Goal: Task Accomplishment & Management: Complete application form

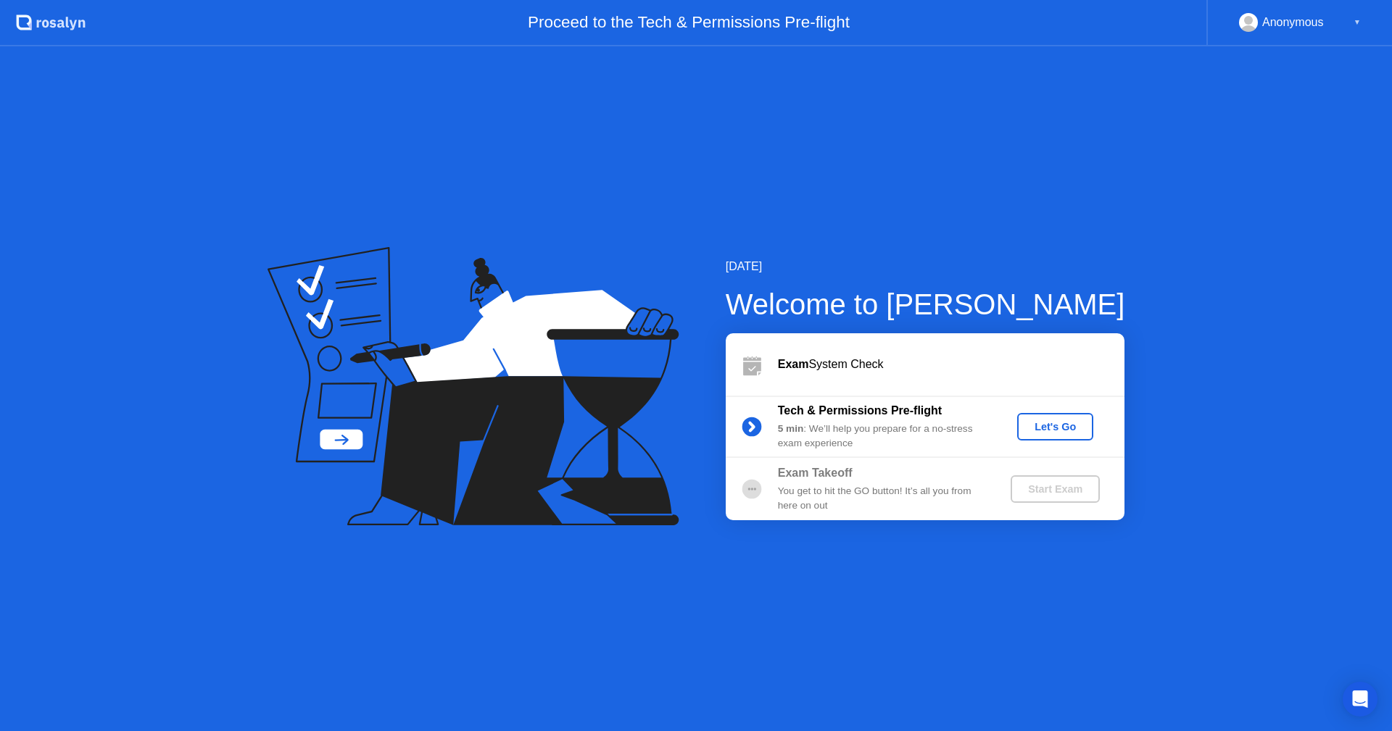
click at [1051, 428] on div "Let's Go" at bounding box center [1055, 427] width 65 height 12
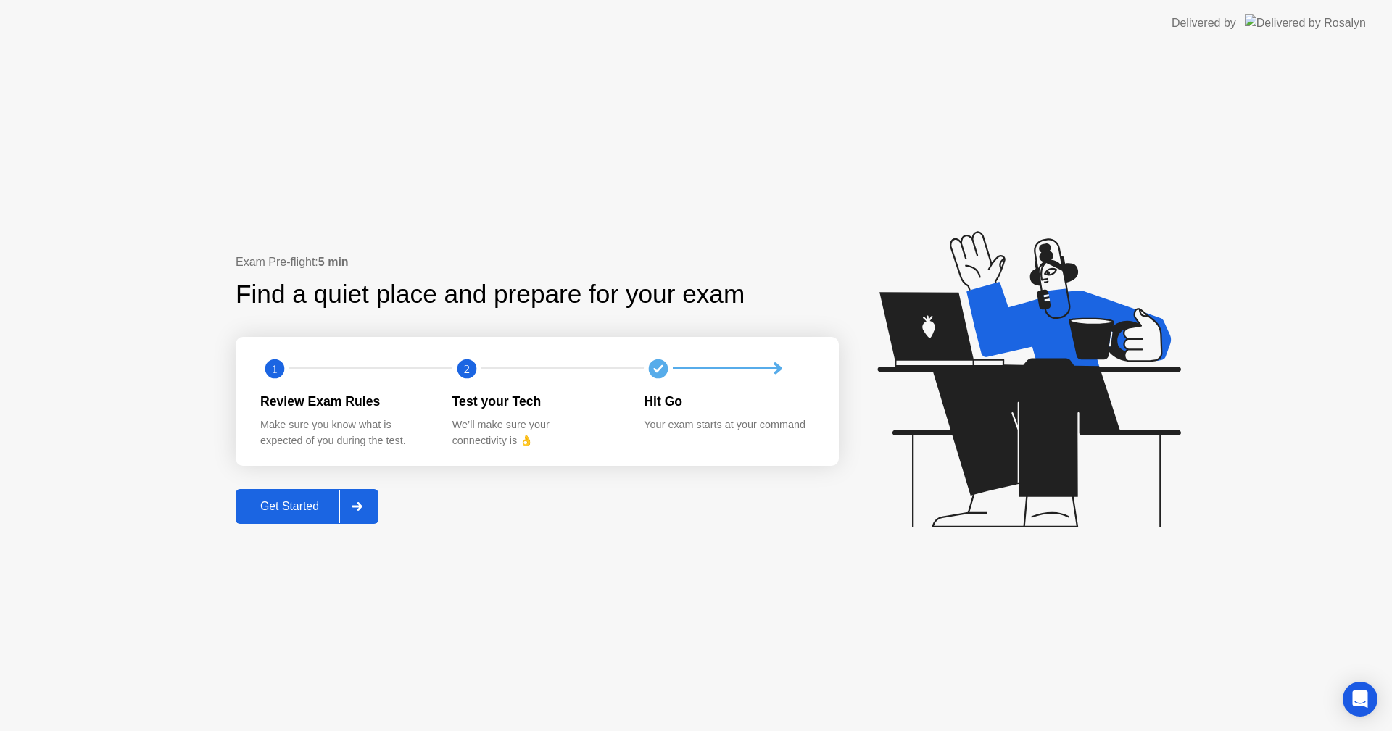
click at [631, 534] on div "Exam Pre-flight: 5 min Find a quiet place and prepare for your exam 1 2 Review …" at bounding box center [696, 388] width 1392 height 685
click at [293, 505] on div "Get Started" at bounding box center [289, 506] width 99 height 13
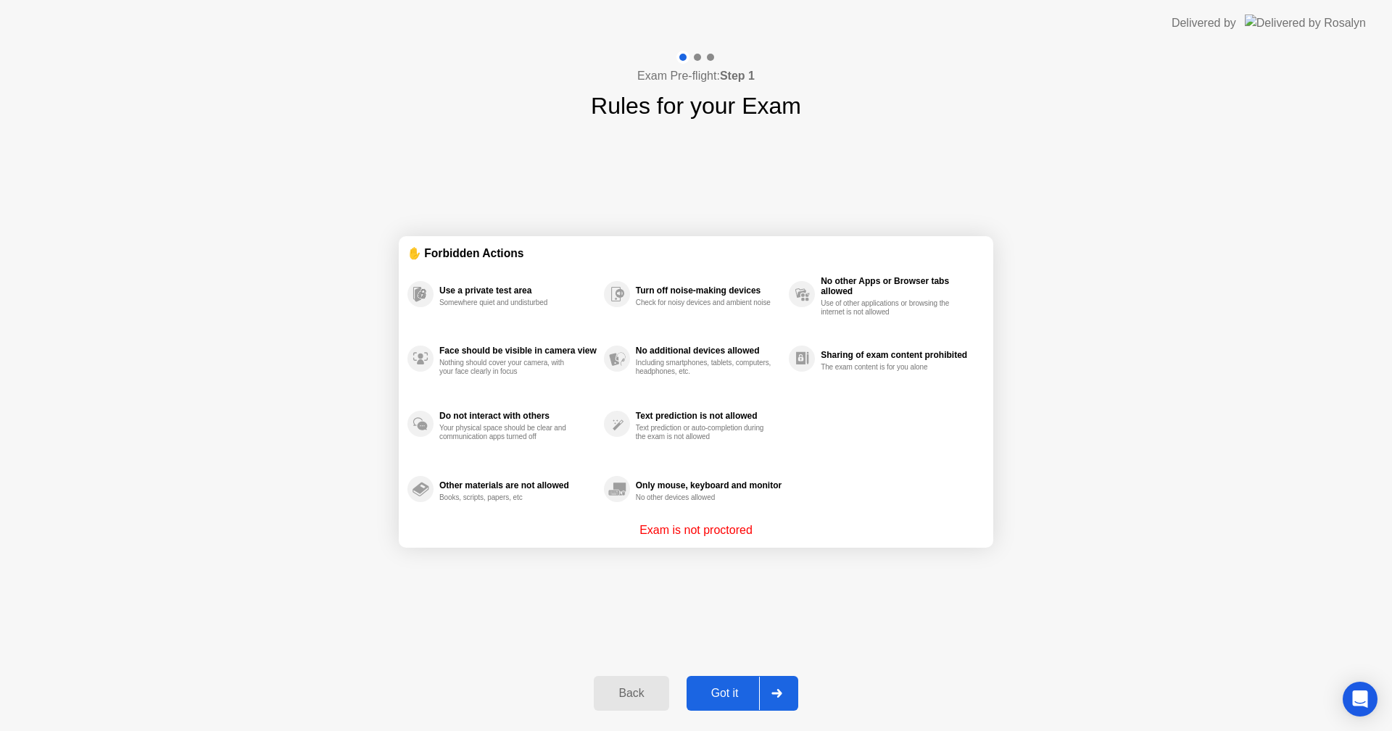
click at [731, 697] on div "Got it" at bounding box center [725, 693] width 68 height 13
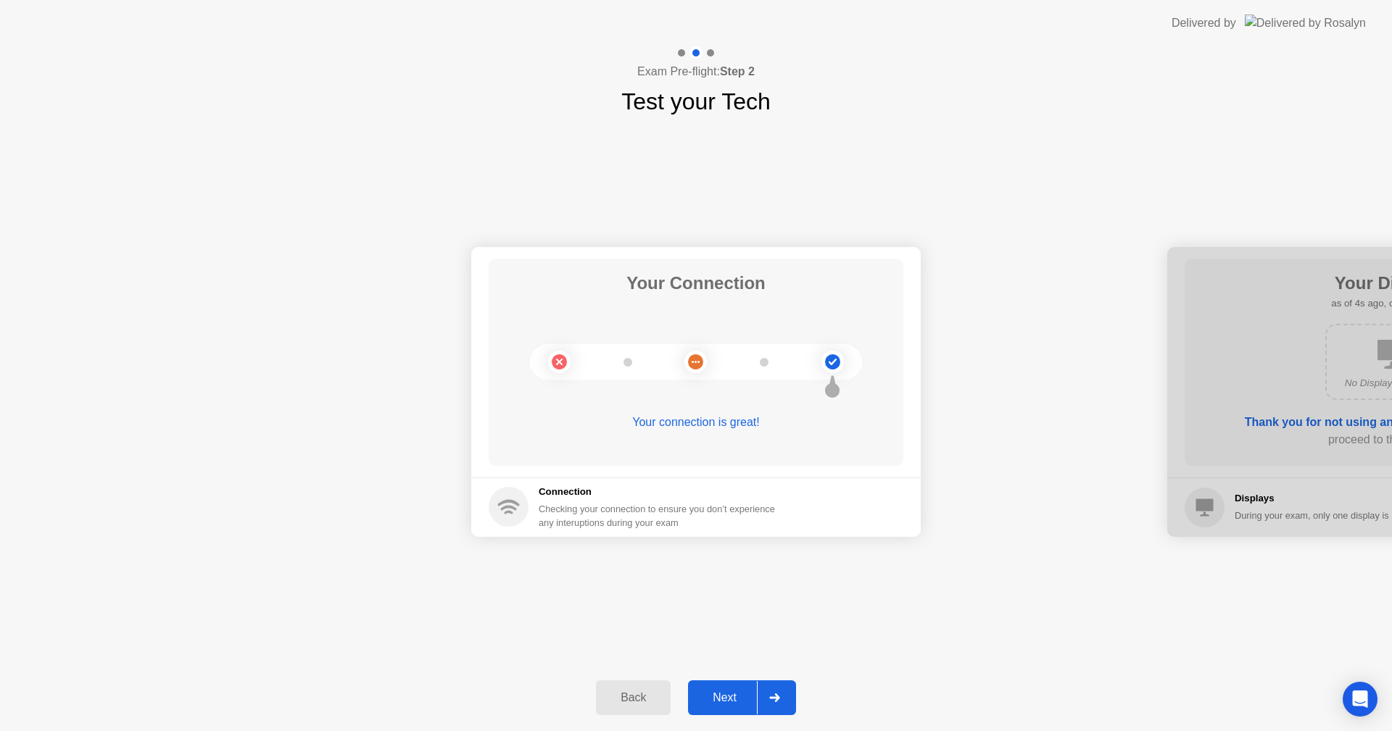
click at [745, 704] on div "Next" at bounding box center [724, 698] width 65 height 13
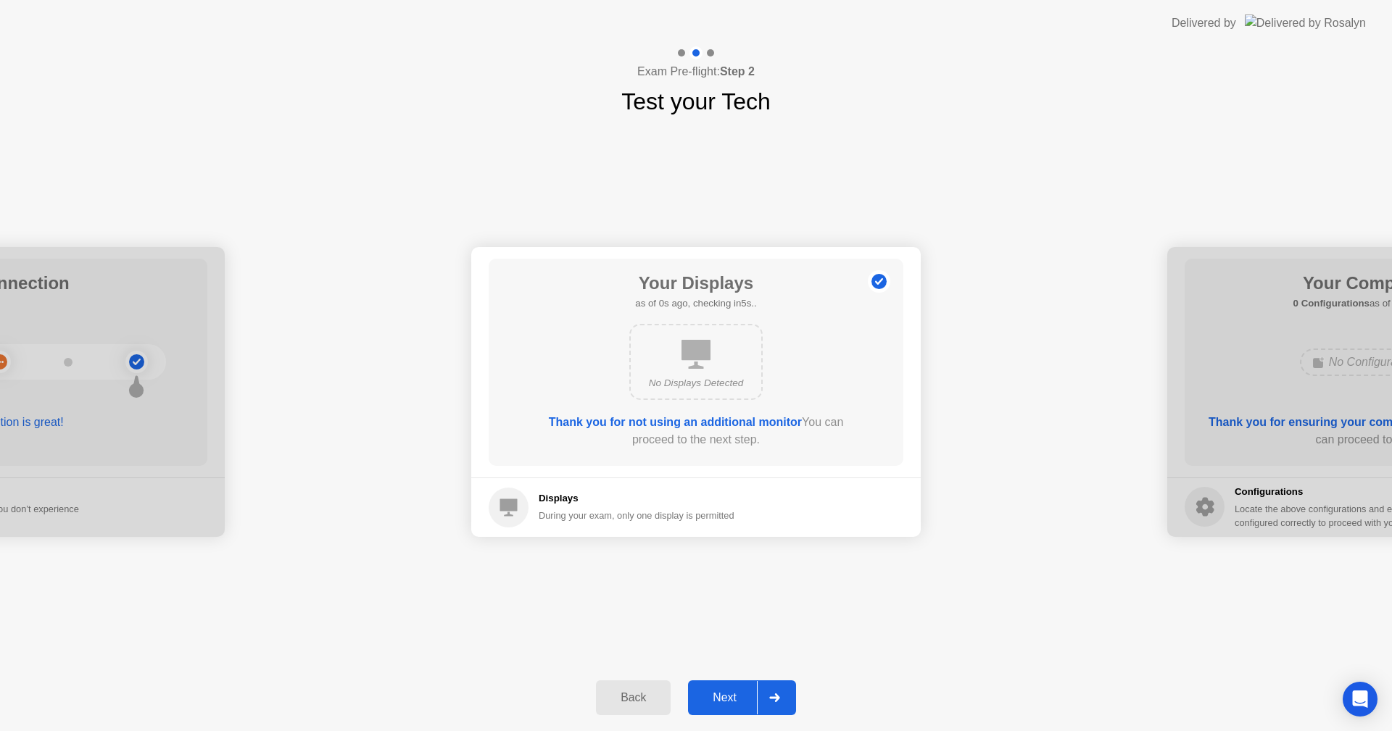
click at [742, 703] on div "Next" at bounding box center [724, 698] width 65 height 13
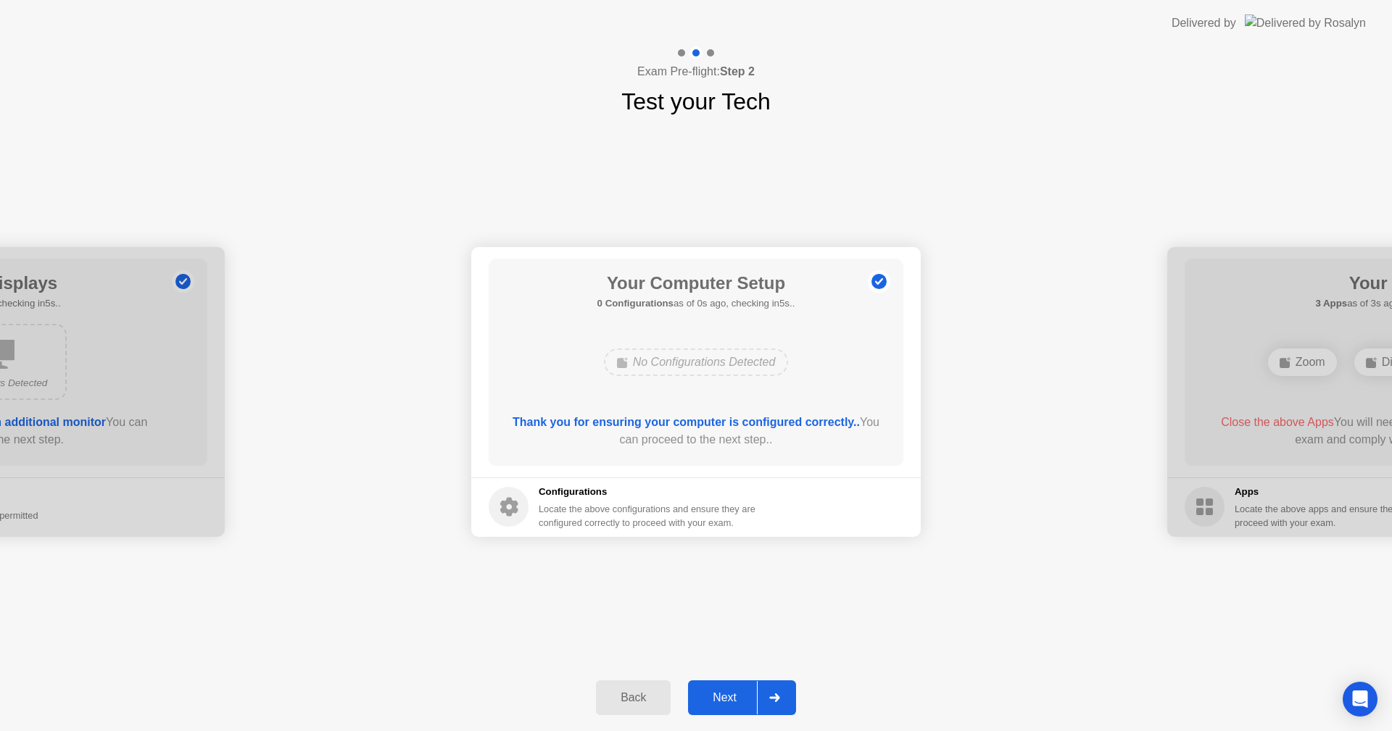
click at [742, 703] on div "Next" at bounding box center [724, 698] width 65 height 13
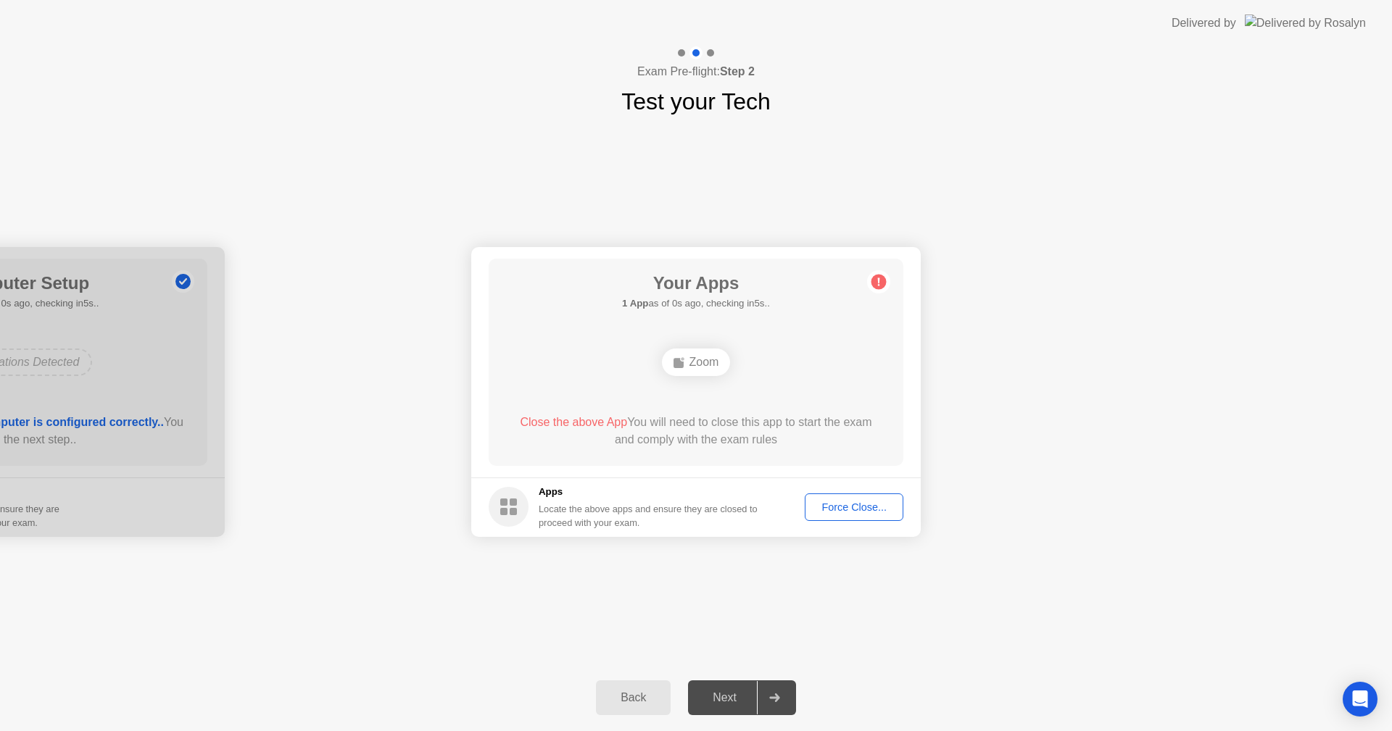
click at [854, 512] on div "Force Close..." at bounding box center [854, 508] width 88 height 12
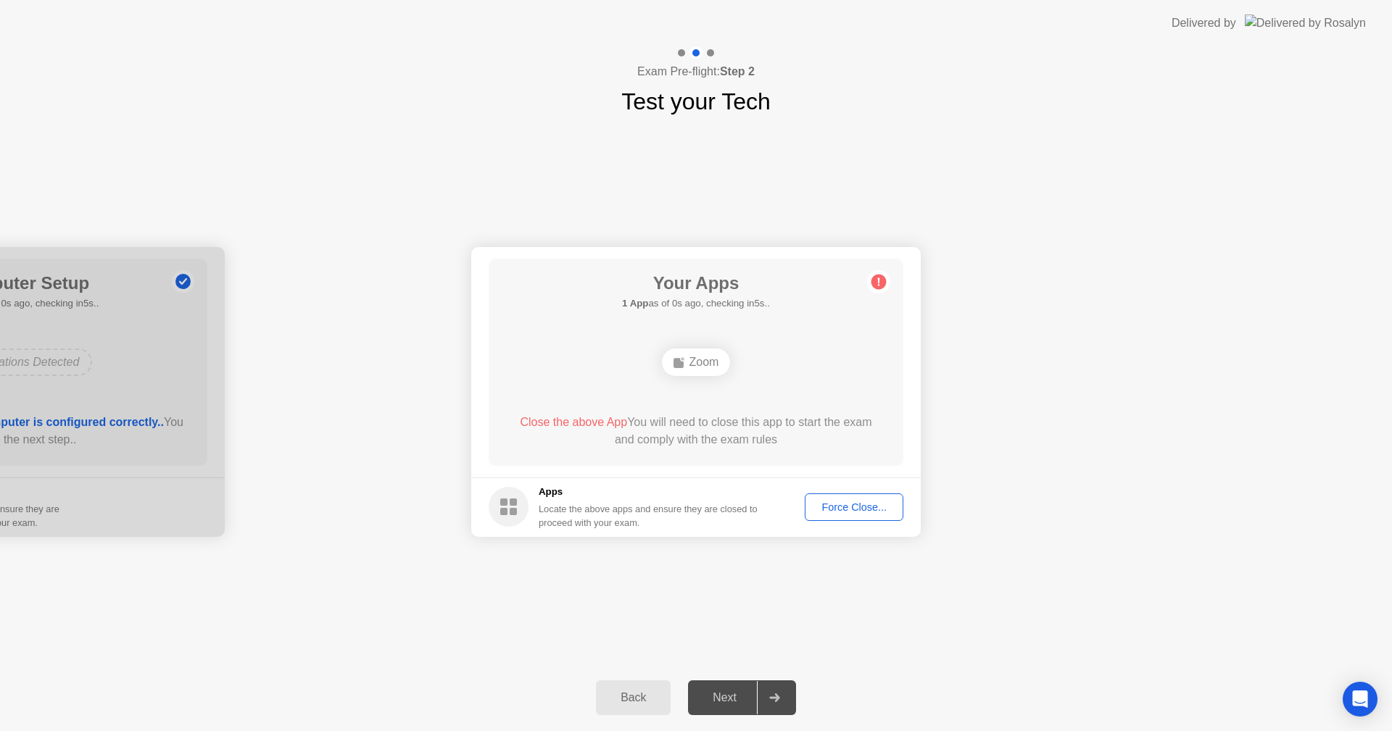
click at [829, 502] on div "Force Close..." at bounding box center [854, 508] width 88 height 12
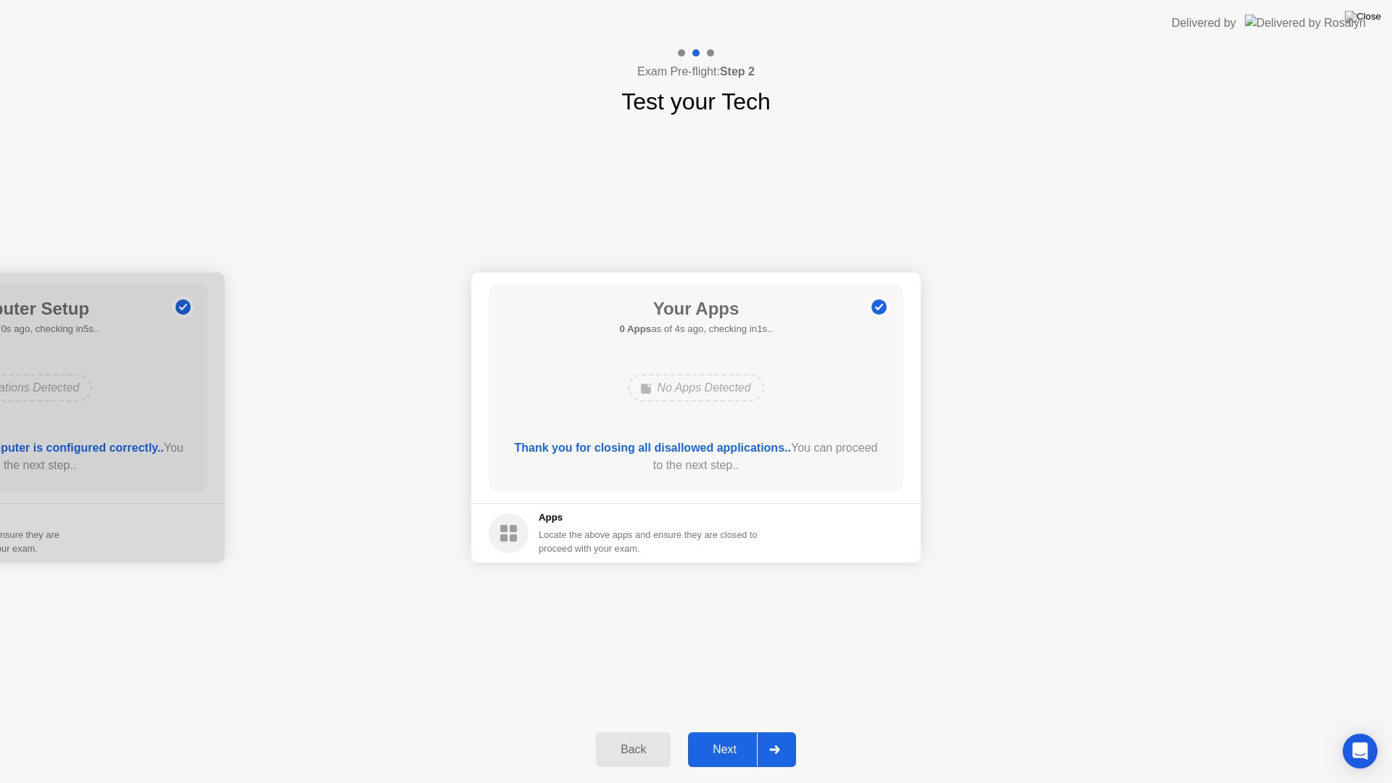
click at [726, 731] on button "Next" at bounding box center [742, 749] width 108 height 35
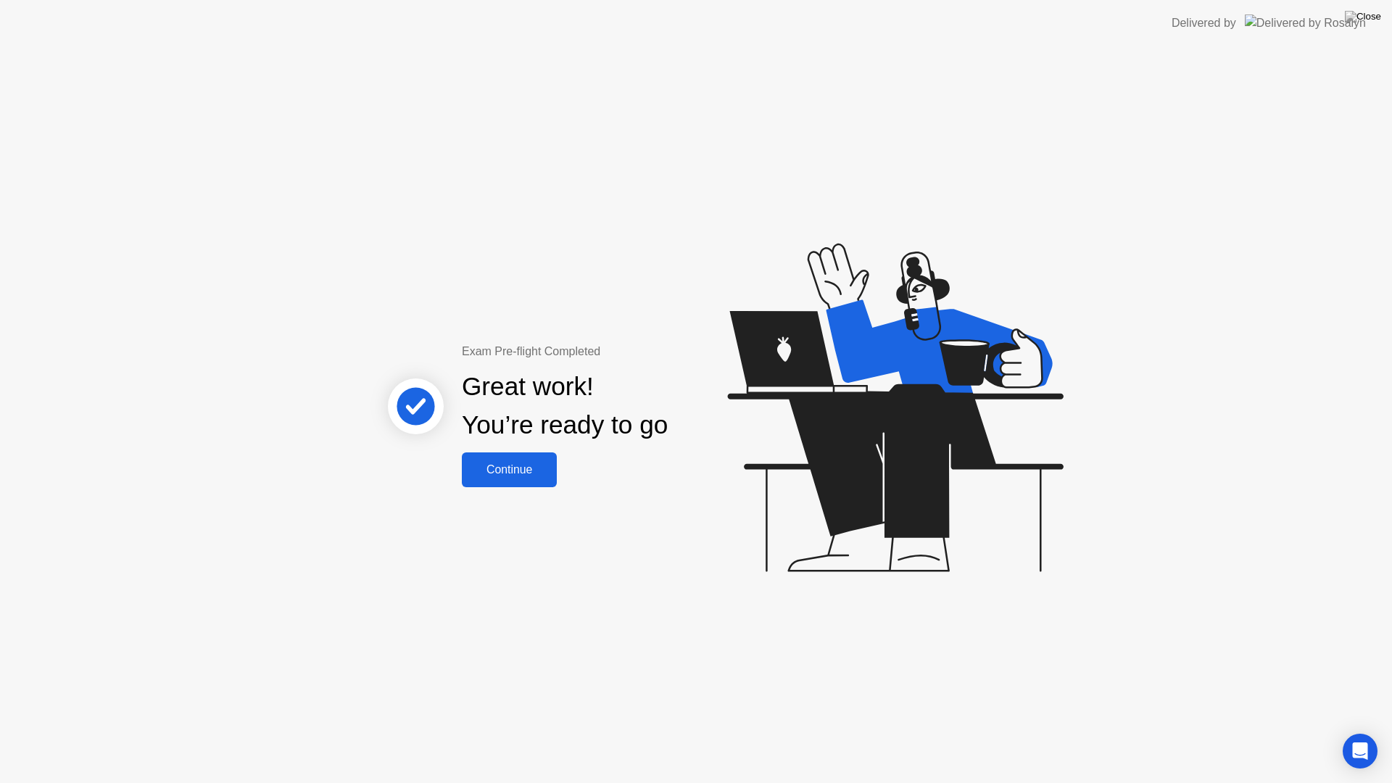
click at [517, 473] on div "Continue" at bounding box center [509, 469] width 86 height 13
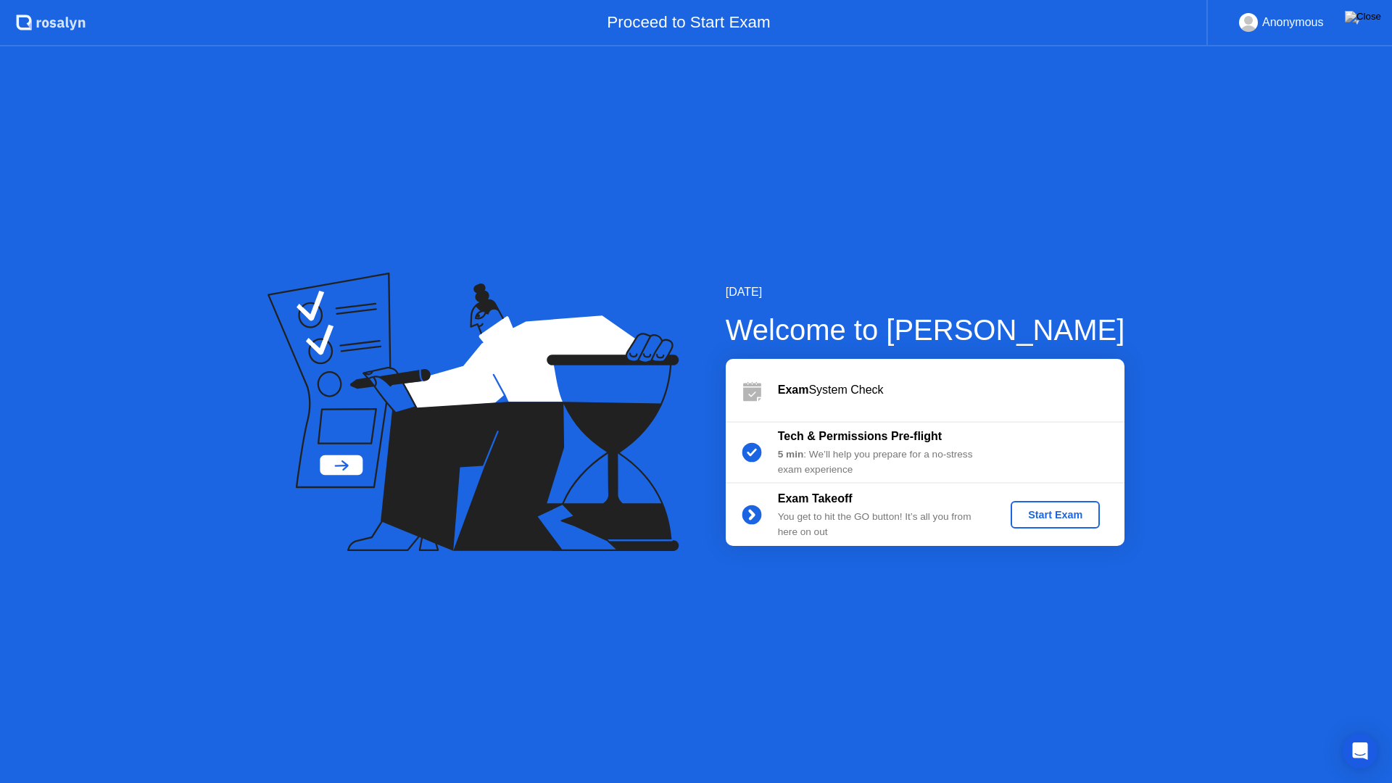
click at [1058, 509] on div "Start Exam" at bounding box center [1055, 515] width 78 height 12
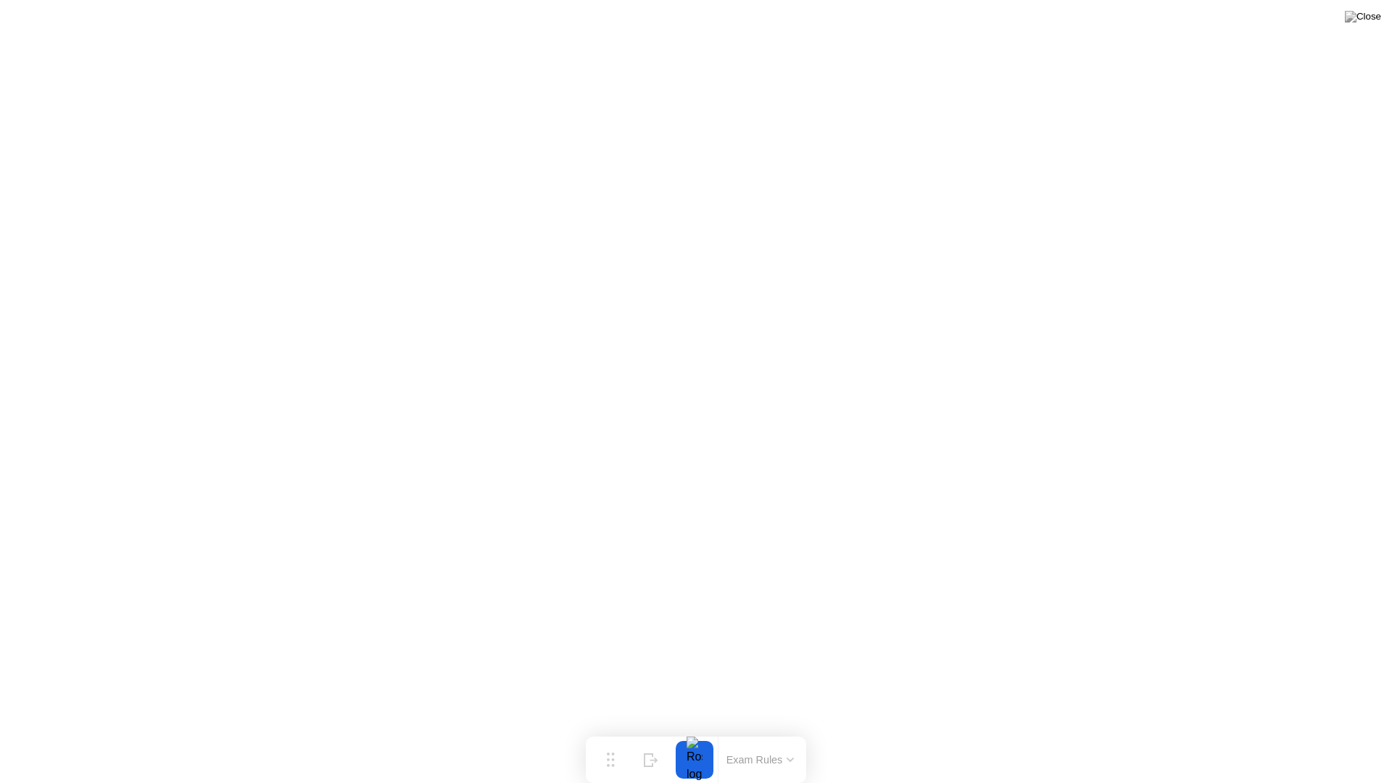
click at [790, 731] on icon at bounding box center [790, 760] width 7 height 4
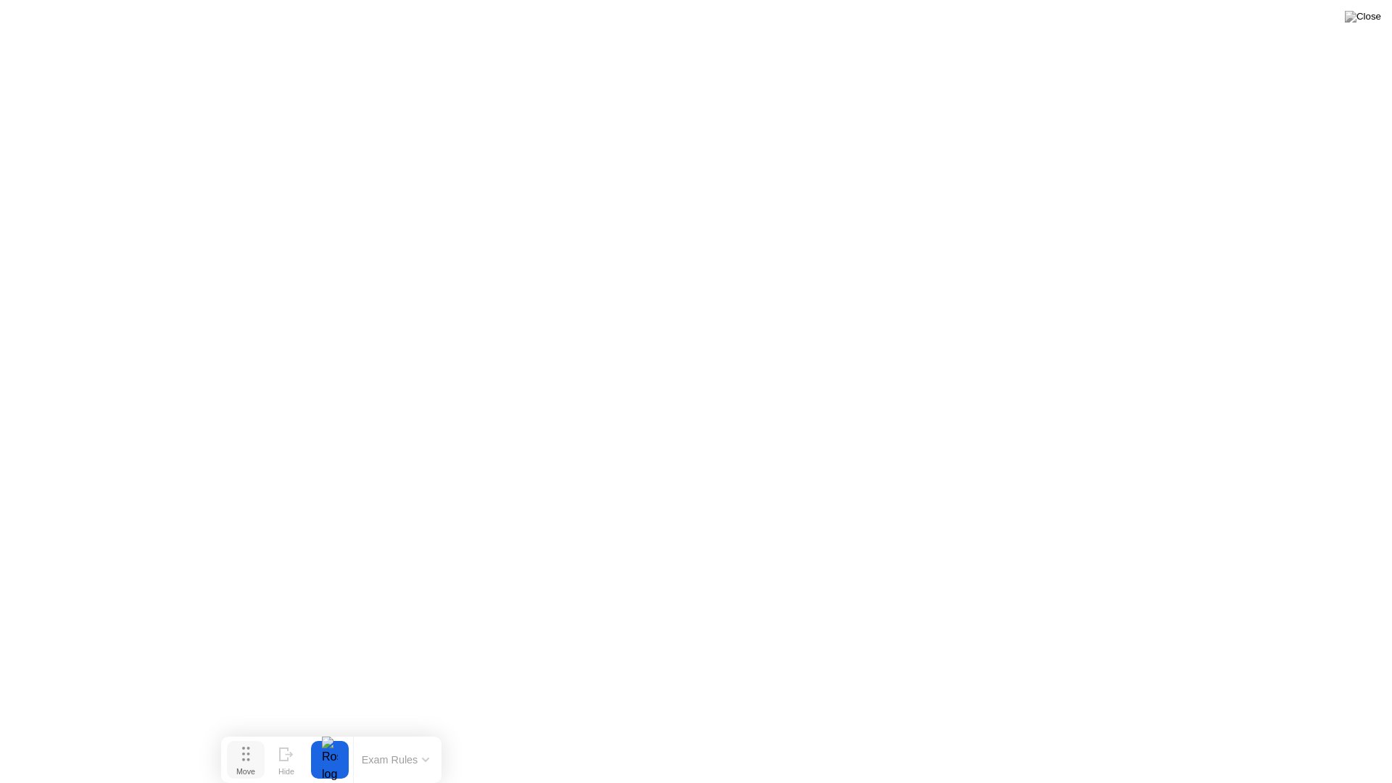
drag, startPoint x: 609, startPoint y: 756, endPoint x: 250, endPoint y: 763, distance: 358.9
click at [250, 731] on button "Move" at bounding box center [246, 760] width 38 height 38
click at [1209, 731] on div "End Proctoring Session" at bounding box center [1272, 742] width 161 height 13
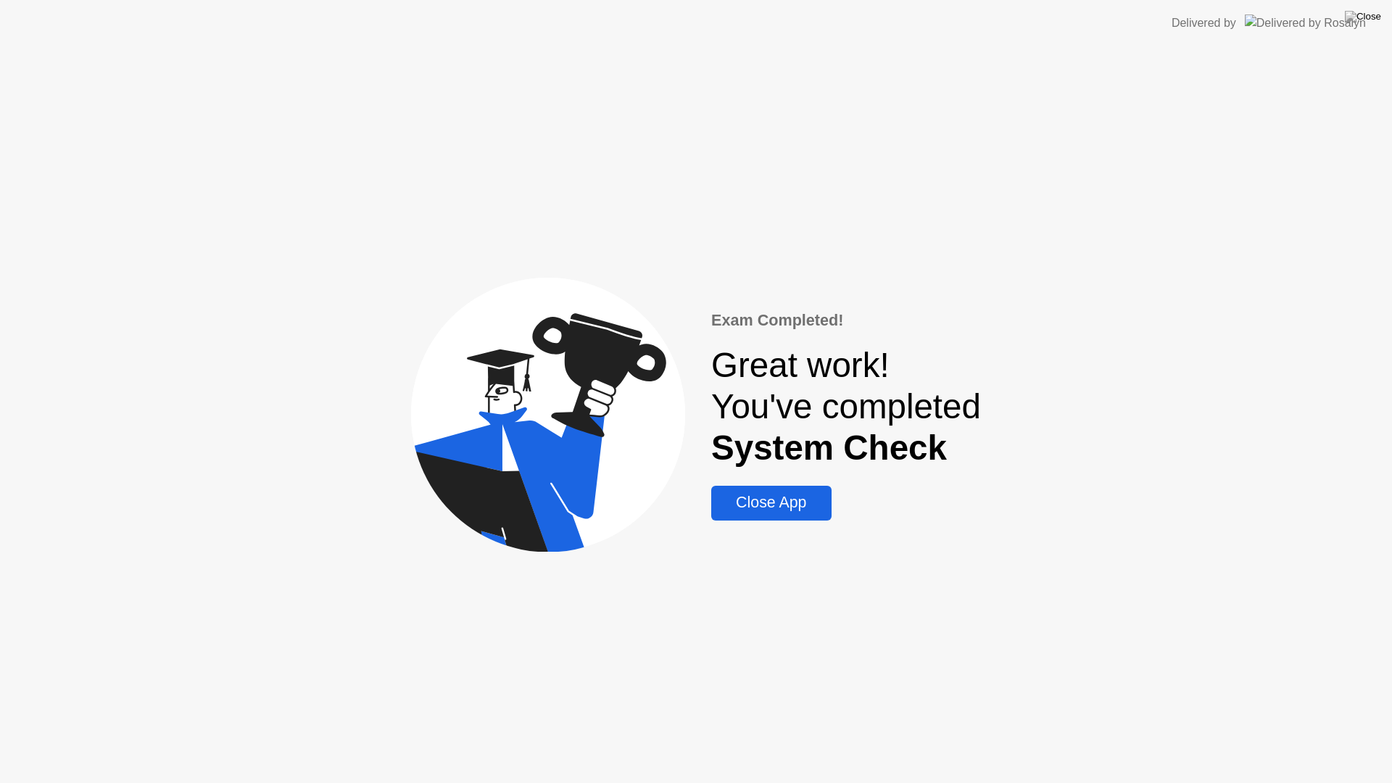
click at [755, 512] on div "Close App" at bounding box center [771, 503] width 111 height 18
